Goal: Find specific page/section: Find specific page/section

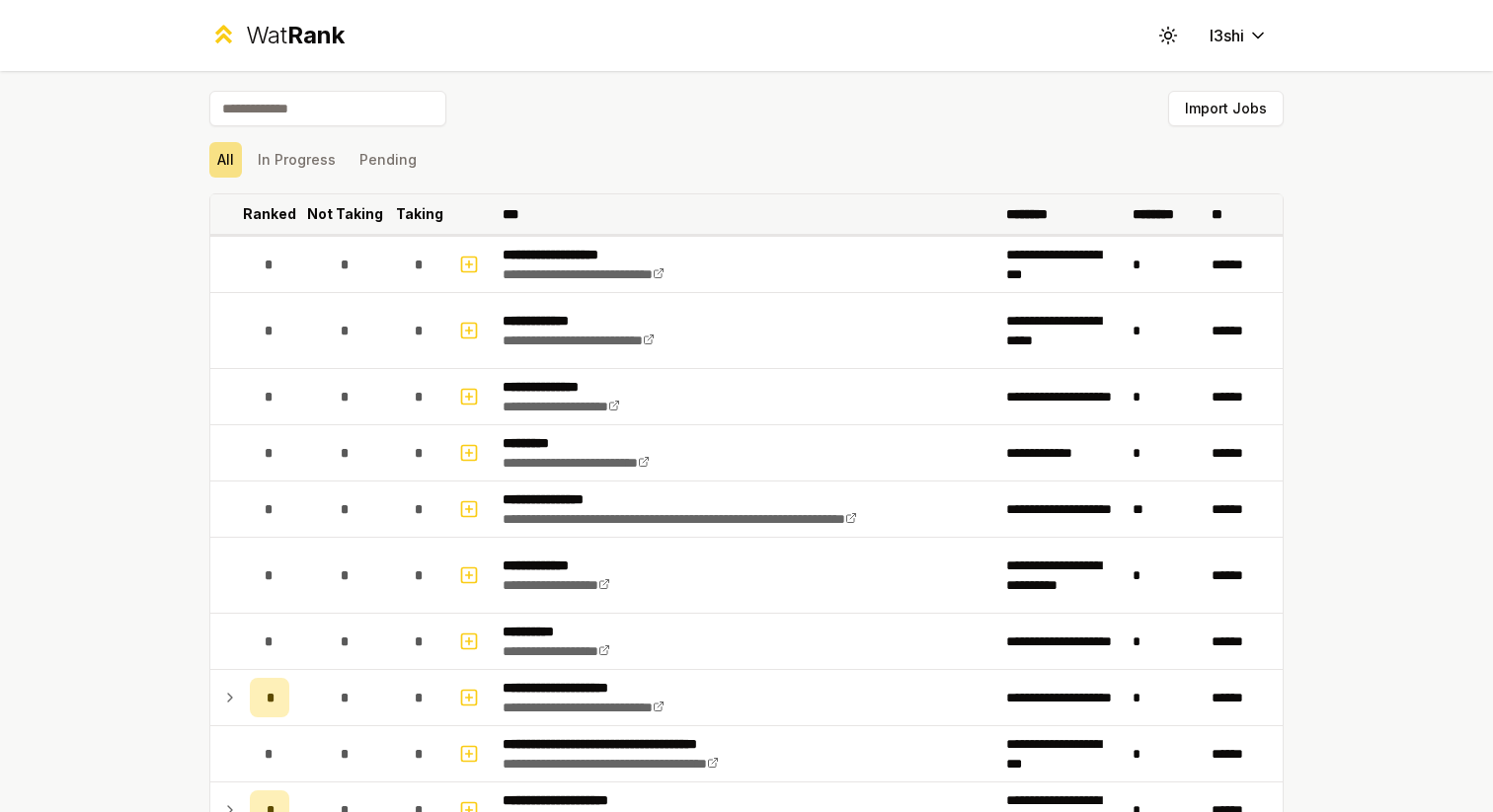
click at [288, 209] on p "Ranked" at bounding box center [270, 214] width 54 height 20
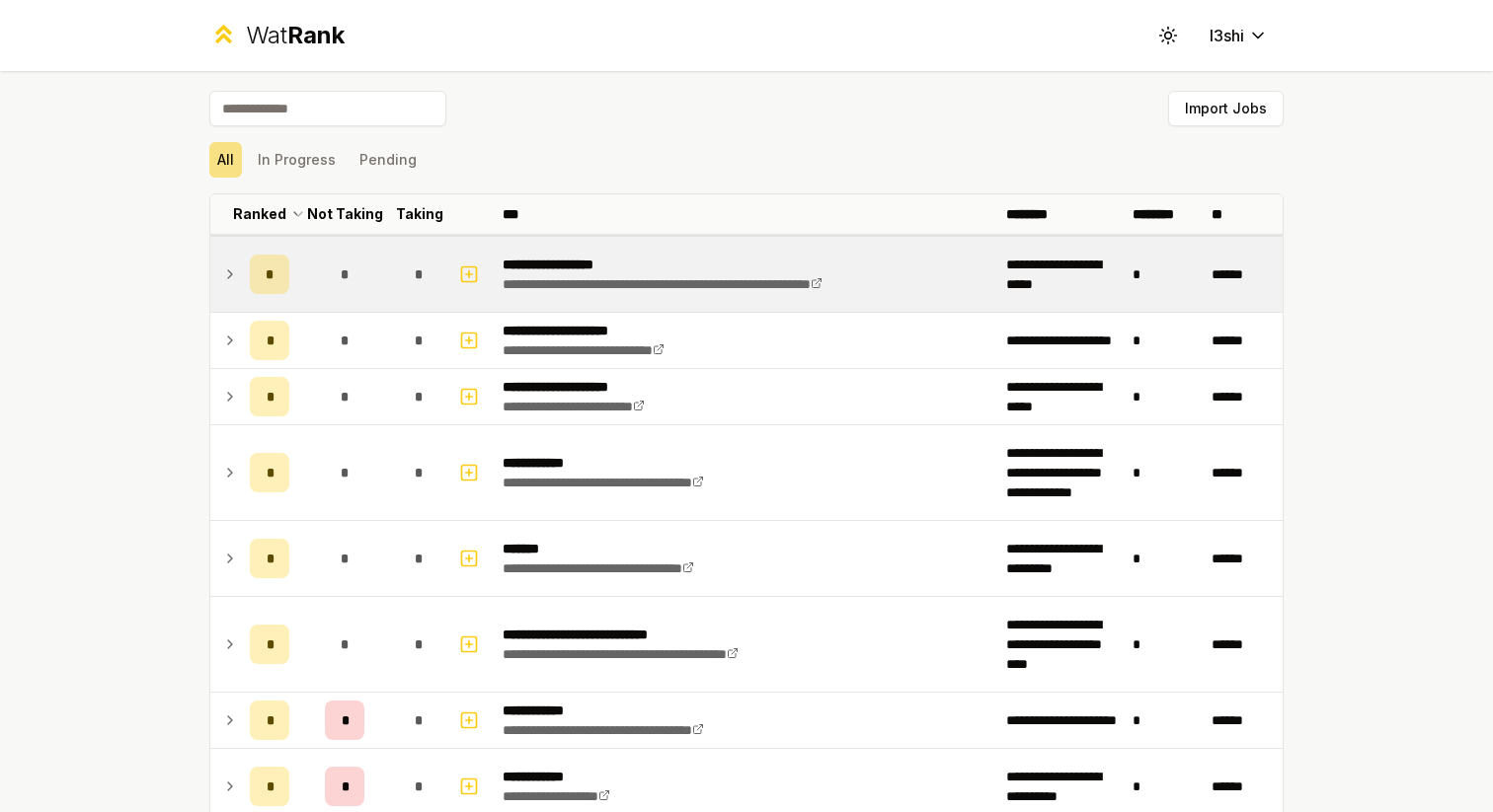
click at [234, 270] on icon at bounding box center [230, 275] width 16 height 24
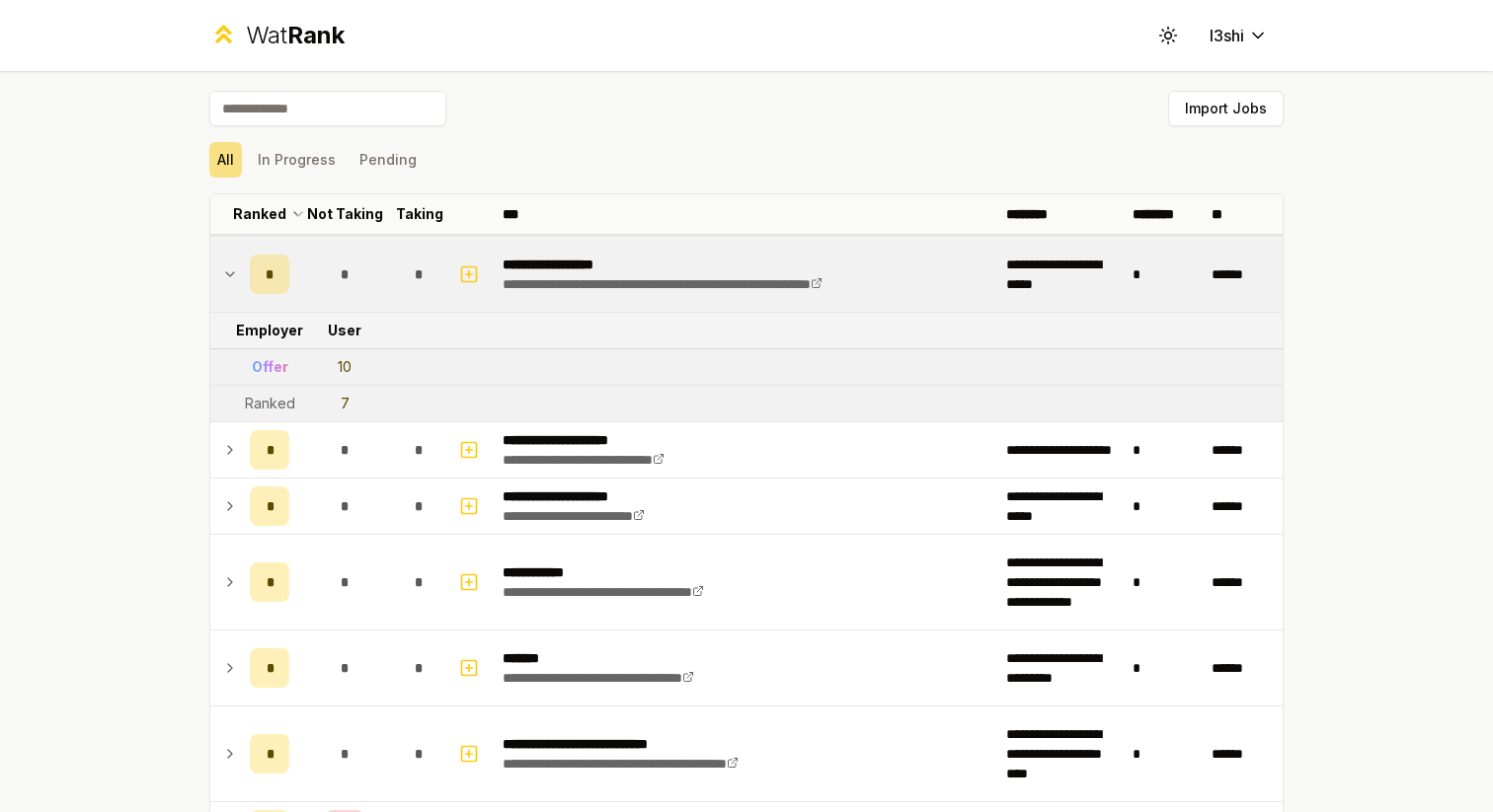
click at [234, 270] on icon at bounding box center [230, 275] width 16 height 24
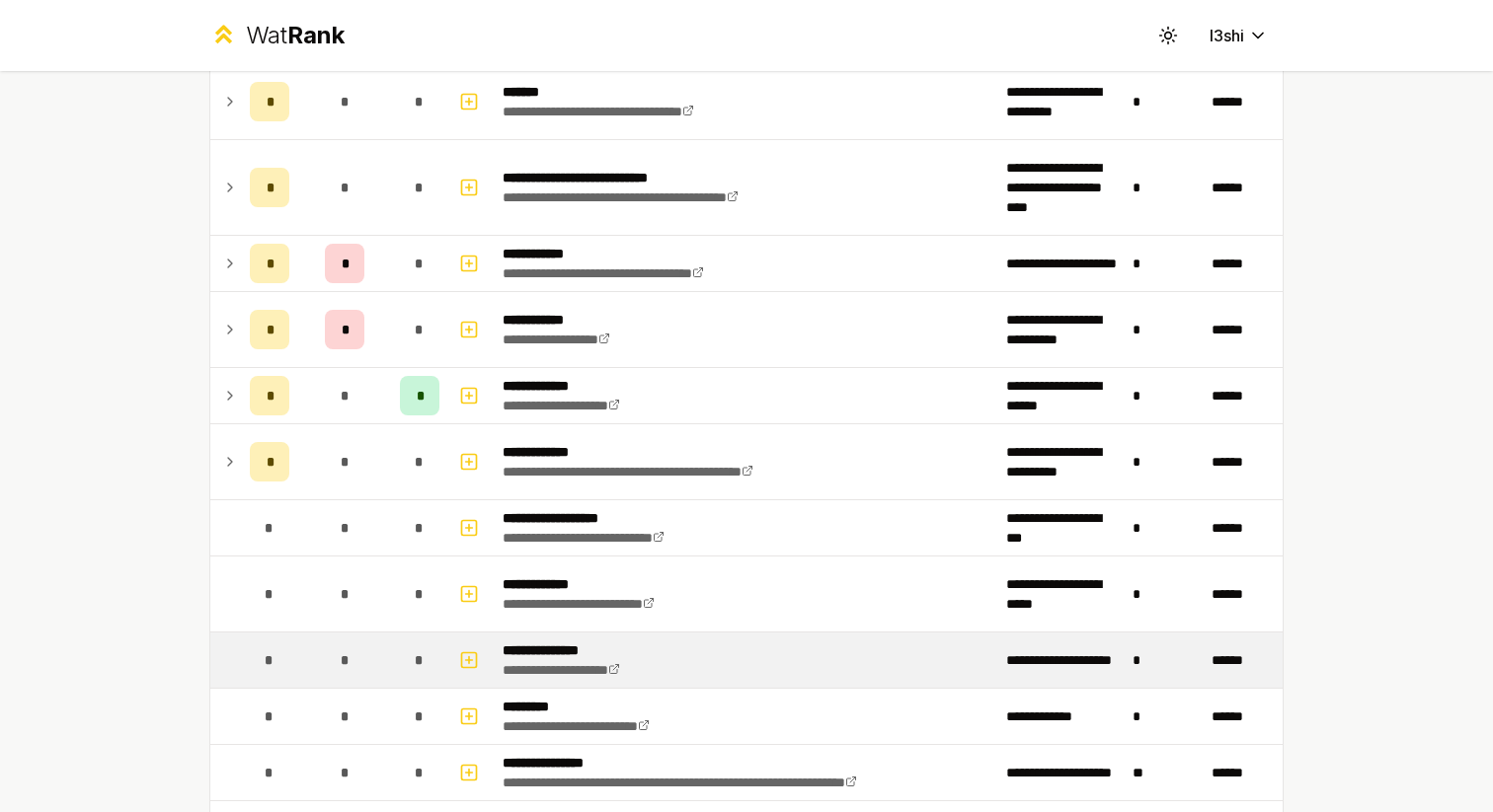
scroll to position [437, 0]
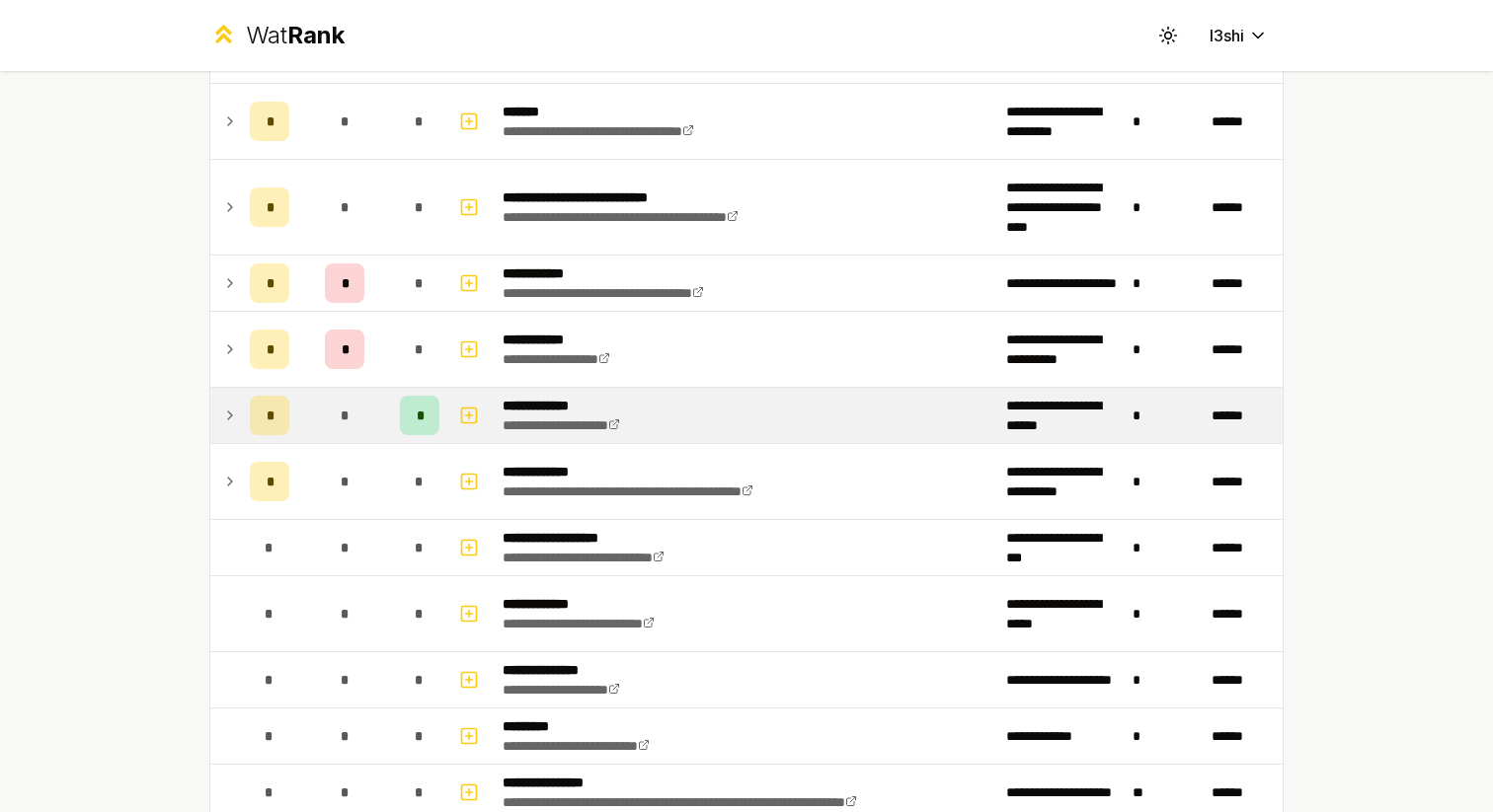
click at [233, 413] on icon at bounding box center [230, 416] width 16 height 24
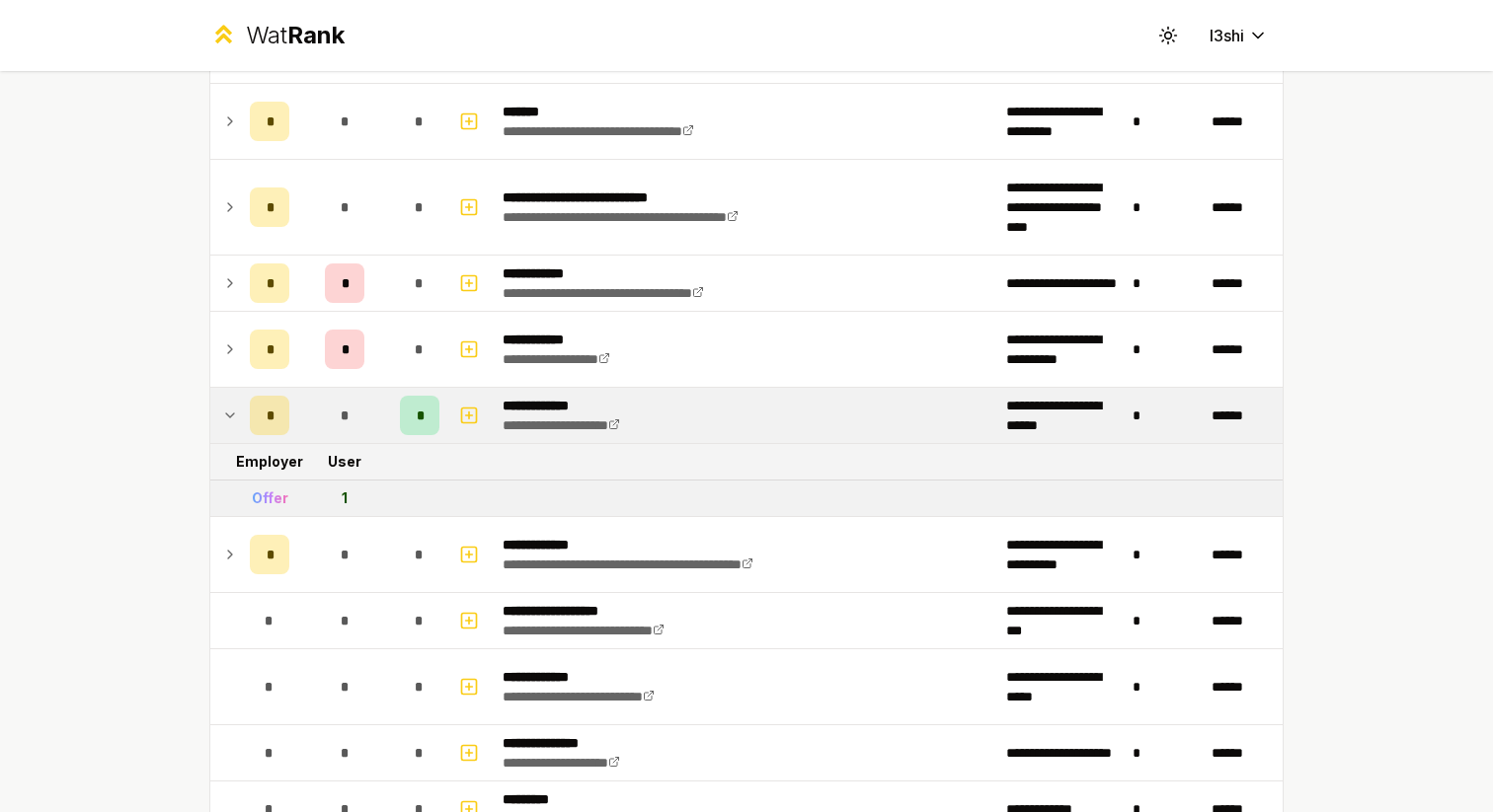
click at [233, 413] on icon at bounding box center [230, 416] width 16 height 24
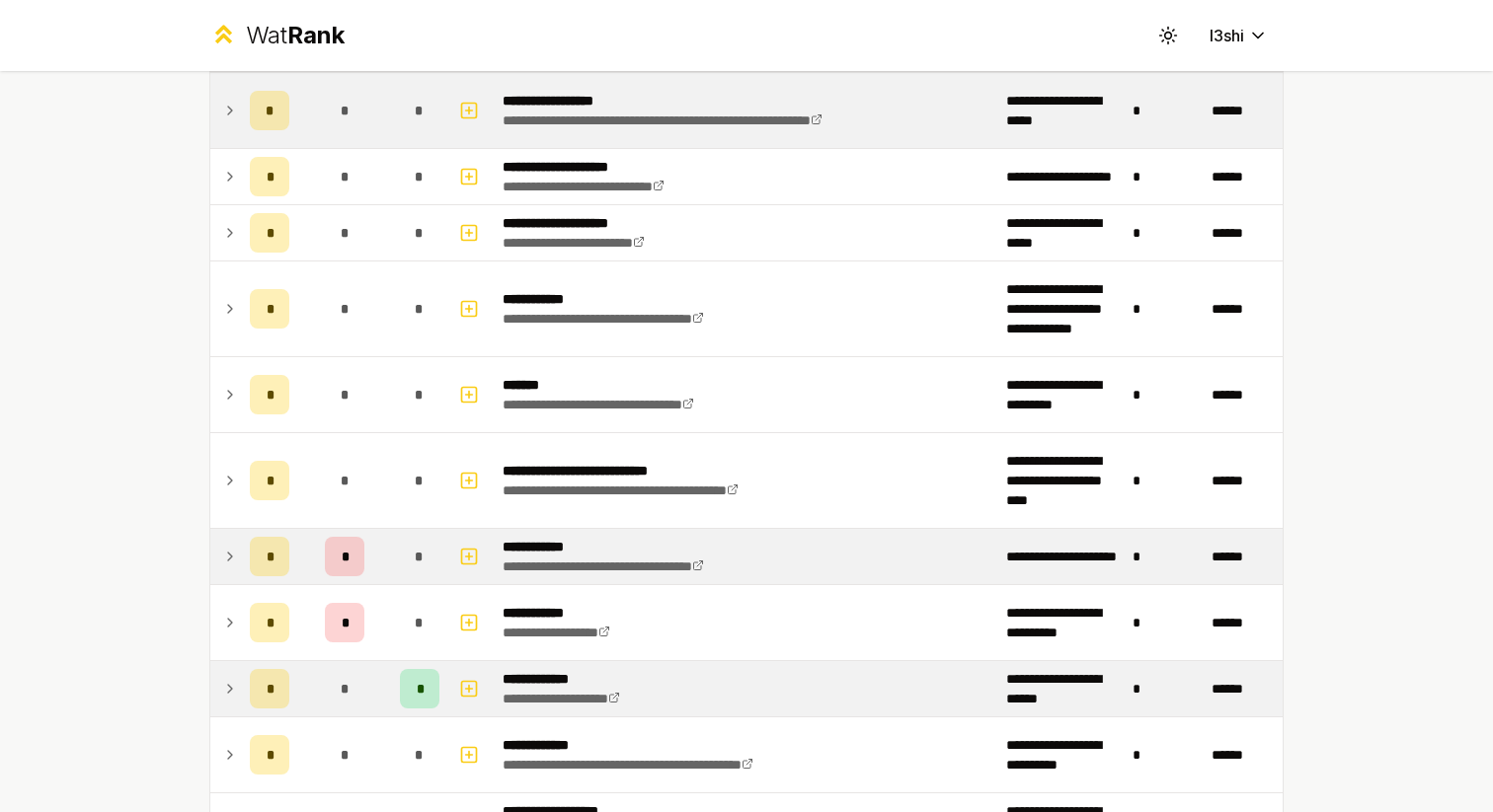
scroll to position [180, 0]
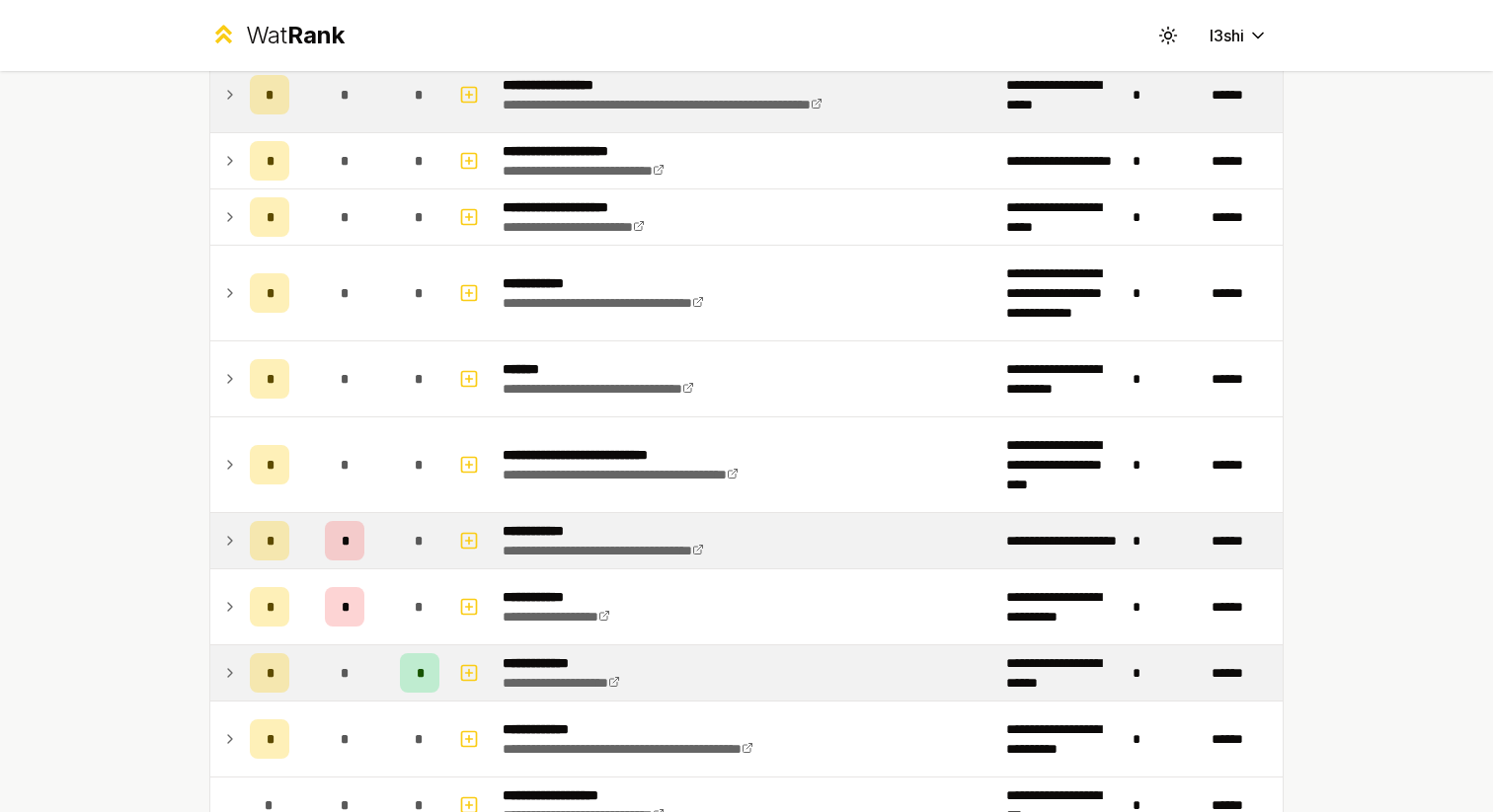
click at [231, 540] on icon at bounding box center [230, 541] width 4 height 8
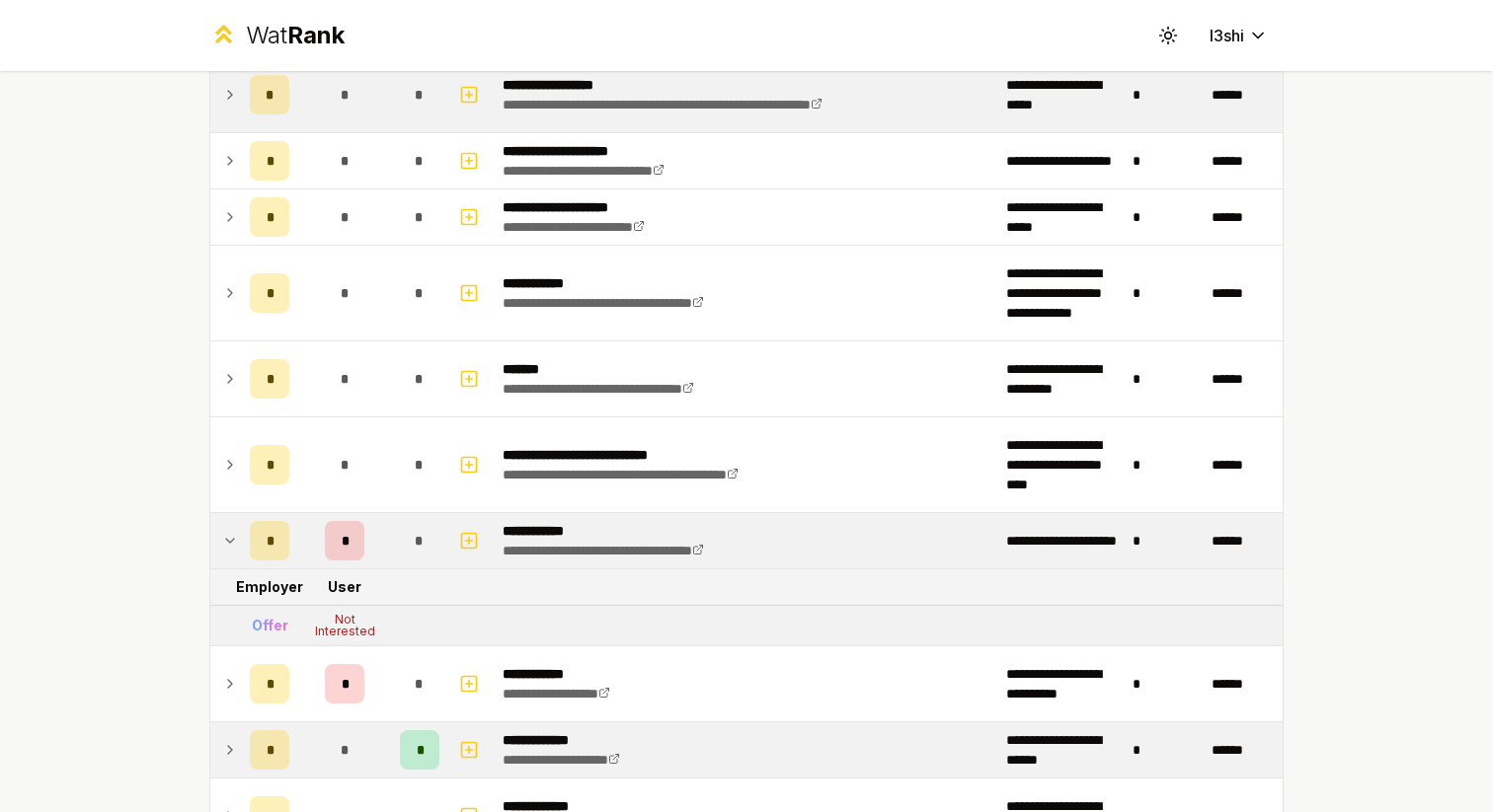
click at [231, 540] on icon at bounding box center [230, 541] width 8 height 4
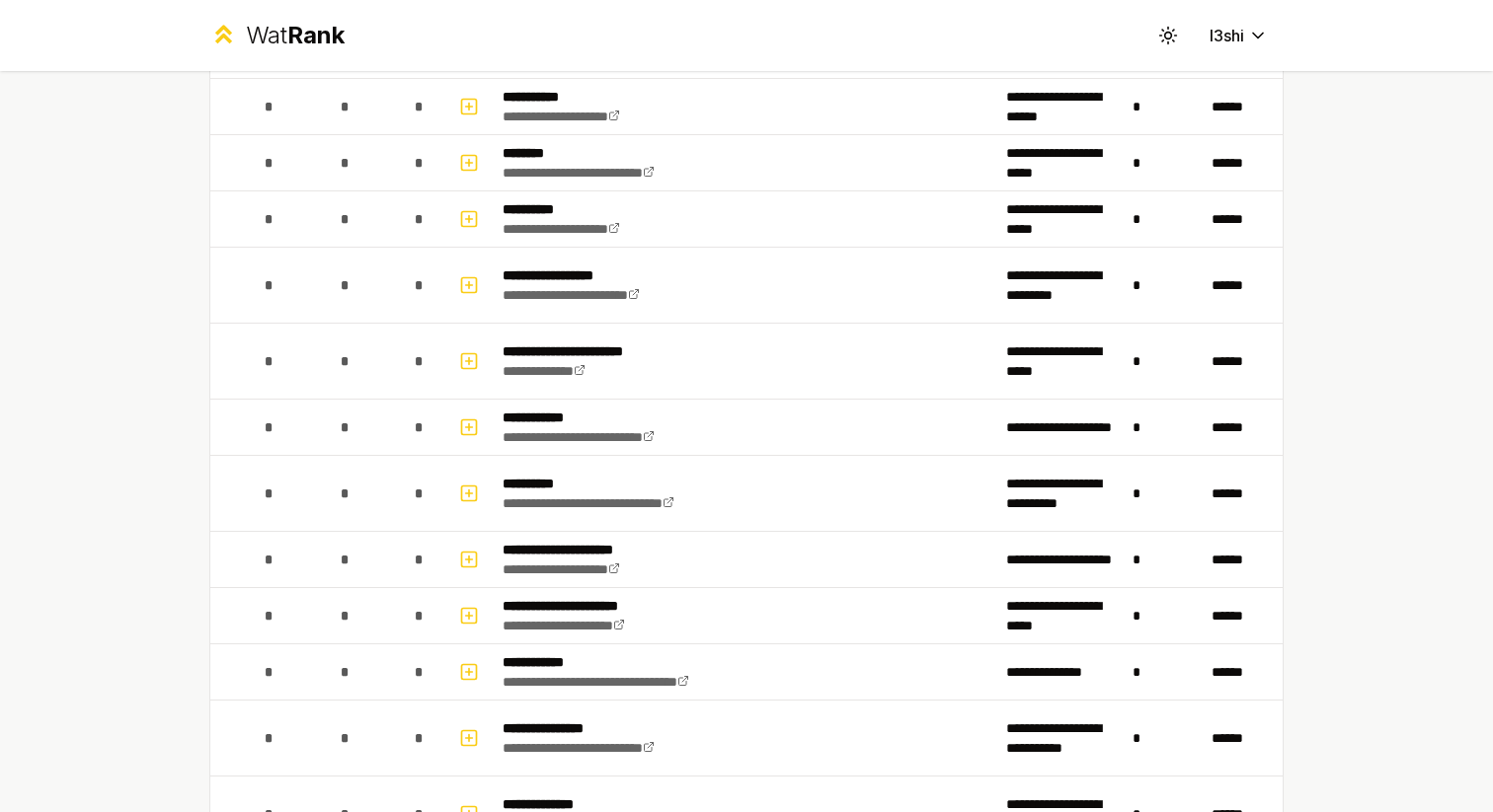
scroll to position [1634, 0]
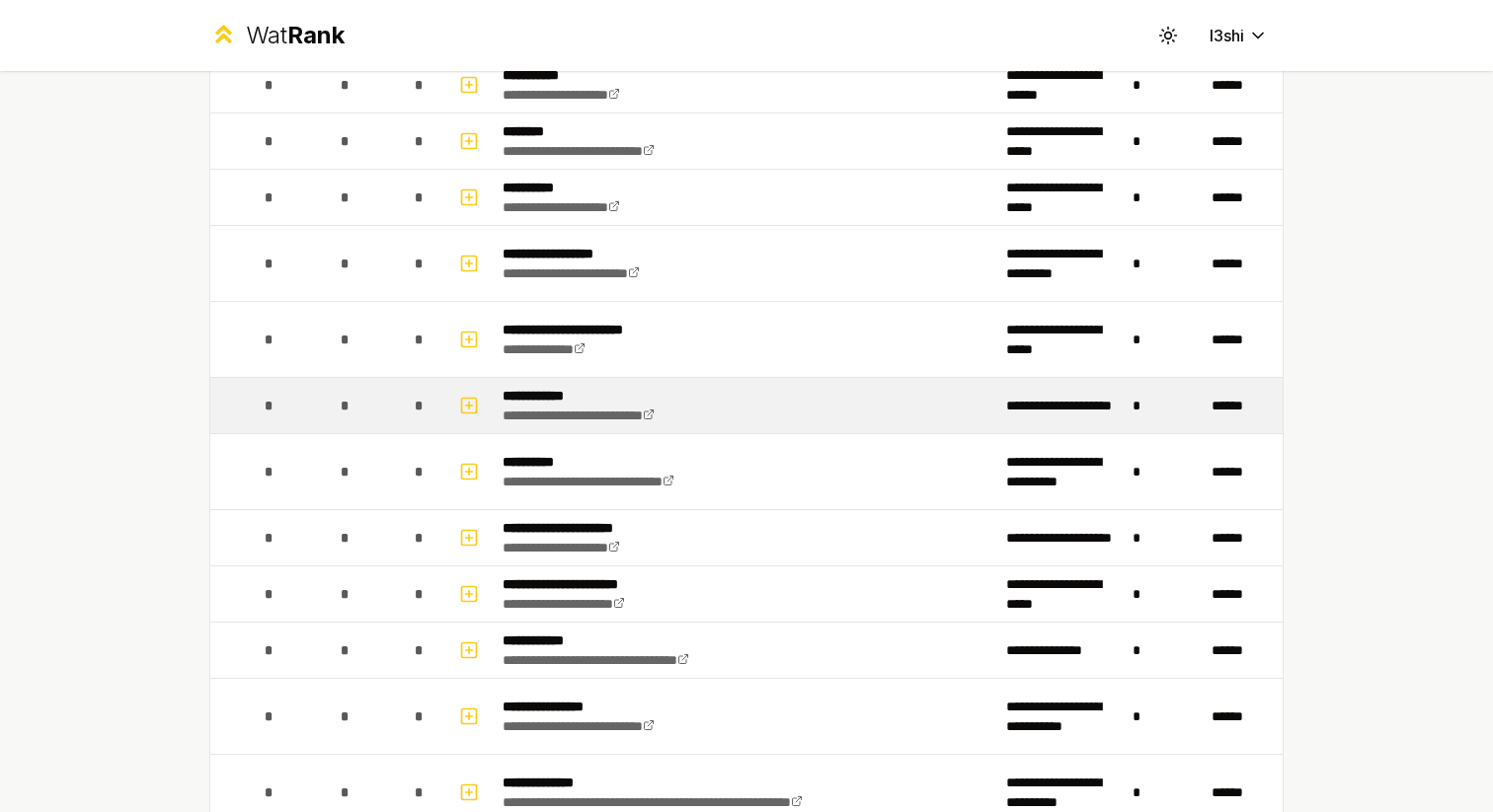
click at [346, 413] on span "*" at bounding box center [343, 406] width 9 height 20
click at [556, 416] on link "**********" at bounding box center [578, 416] width 152 height 14
